Goal: Task Accomplishment & Management: Use online tool/utility

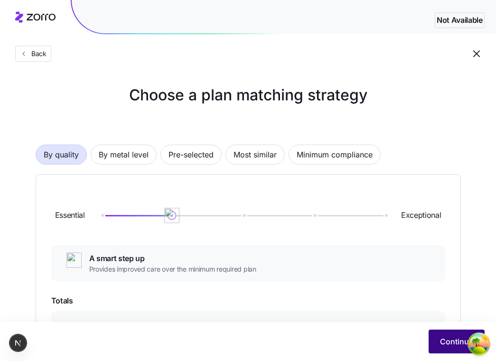
click at [447, 333] on button "Continue" at bounding box center [457, 341] width 56 height 24
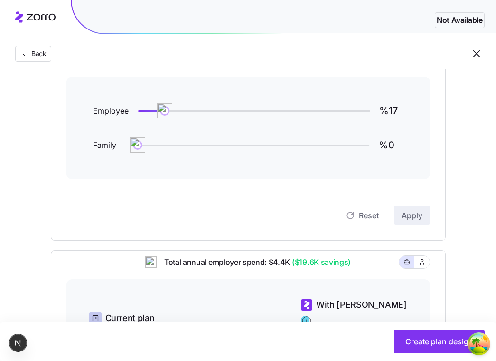
scroll to position [136, 0]
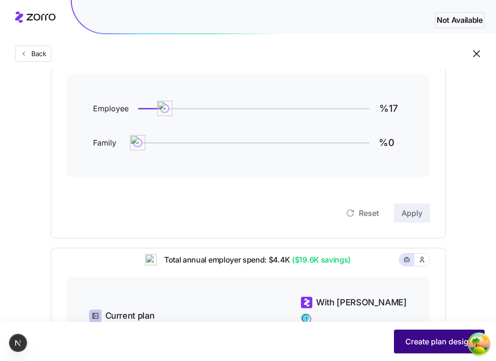
click at [441, 334] on button "Create plan design" at bounding box center [439, 341] width 91 height 24
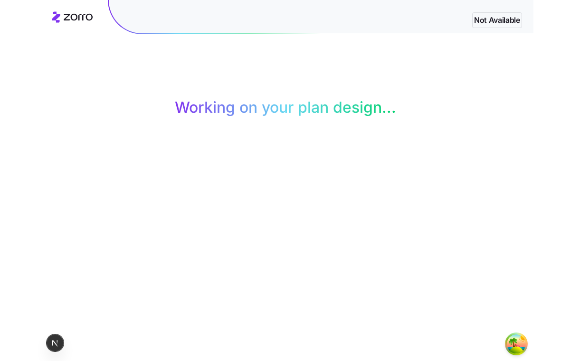
scroll to position [0, 0]
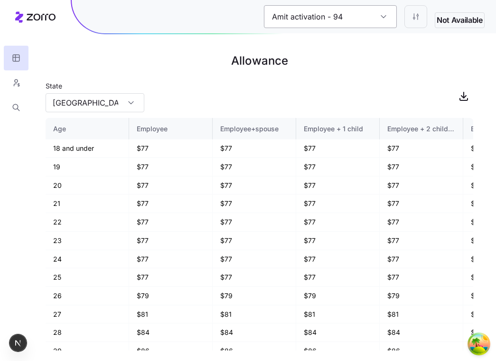
click at [343, 10] on input "Amit activation - 94" at bounding box center [330, 16] width 133 height 23
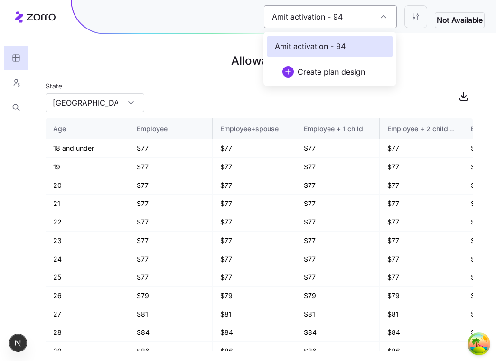
click at [343, 10] on input "Amit activation - 94" at bounding box center [330, 16] width 133 height 23
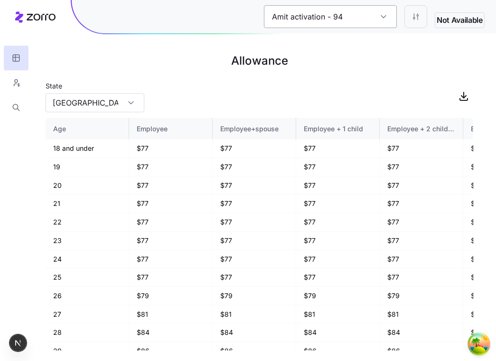
click at [343, 10] on input "Amit activation - 94" at bounding box center [330, 16] width 133 height 23
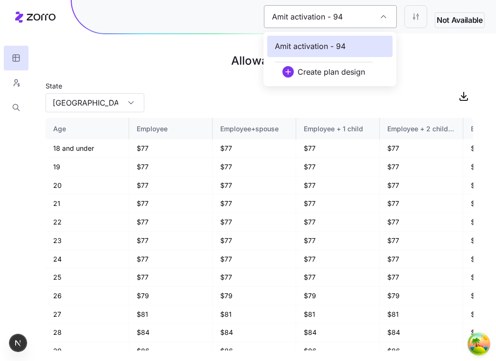
click at [343, 10] on input "Amit activation - 94" at bounding box center [330, 16] width 133 height 23
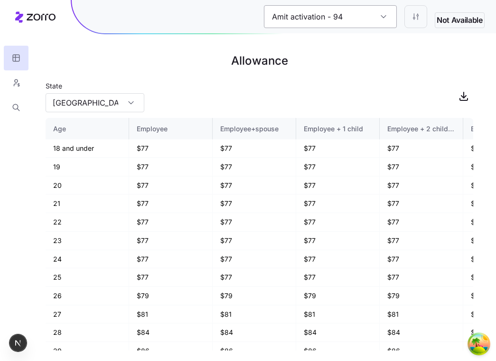
click at [334, 23] on input "Amit activation - 94" at bounding box center [330, 16] width 133 height 23
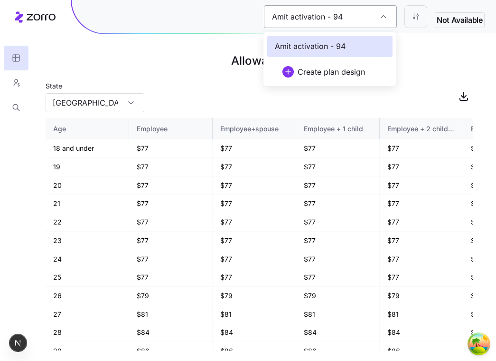
click at [334, 23] on input "Amit activation - 94" at bounding box center [330, 16] width 133 height 23
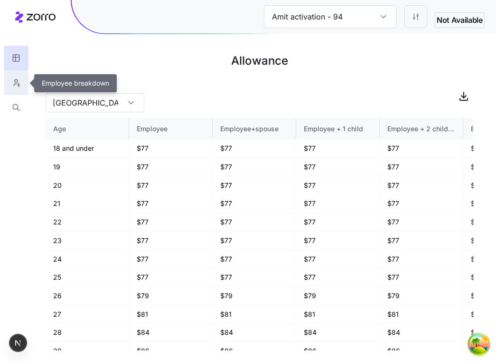
click at [15, 87] on icon "button" at bounding box center [16, 83] width 9 height 10
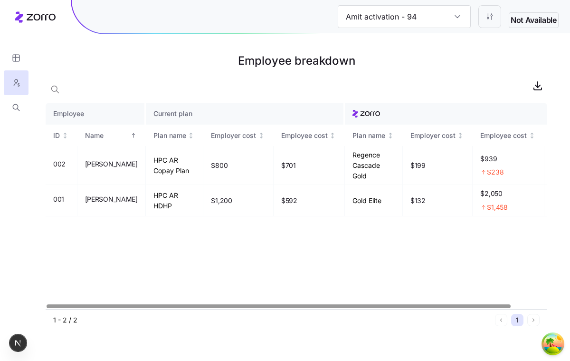
scroll to position [0, 38]
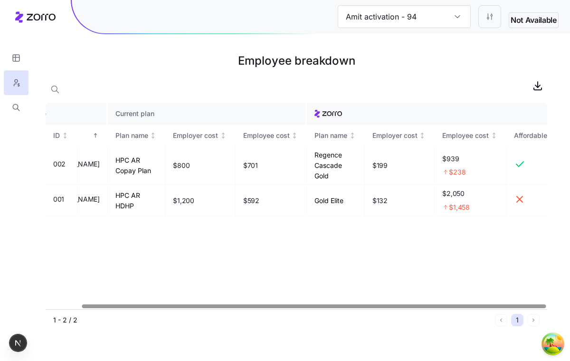
click at [496, 309] on div at bounding box center [297, 306] width 502 height 6
